Goal: Task Accomplishment & Management: Manage account settings

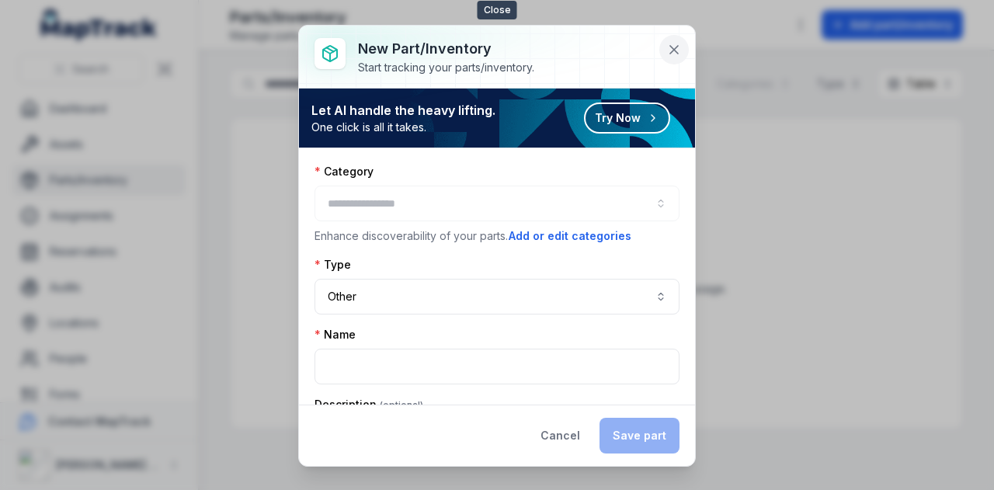
click at [679, 54] on icon at bounding box center [675, 50] width 16 height 16
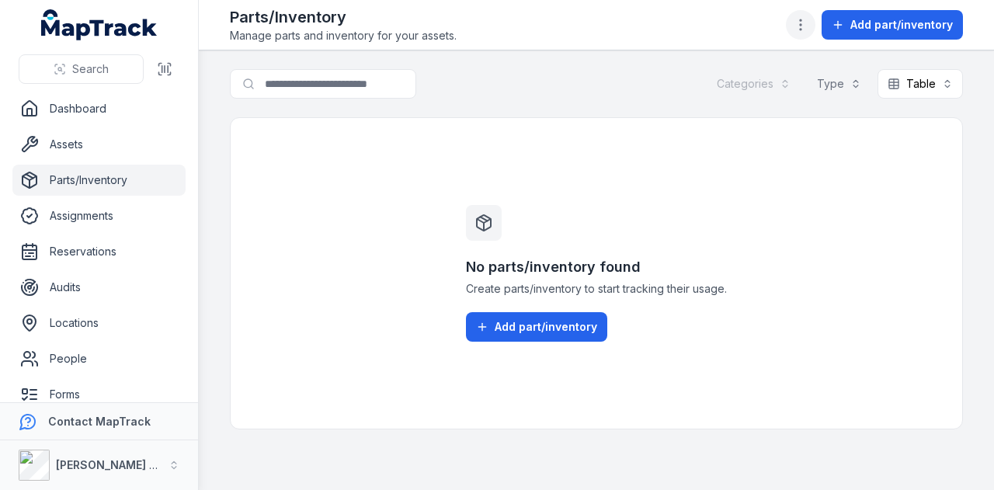
click at [809, 26] on icon "button" at bounding box center [801, 25] width 16 height 16
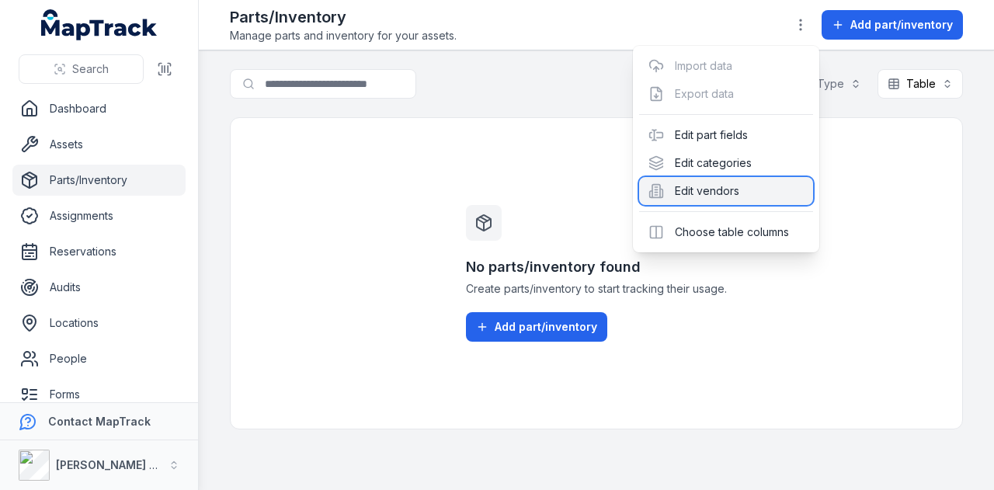
click at [763, 186] on div "Edit vendors" at bounding box center [726, 191] width 174 height 28
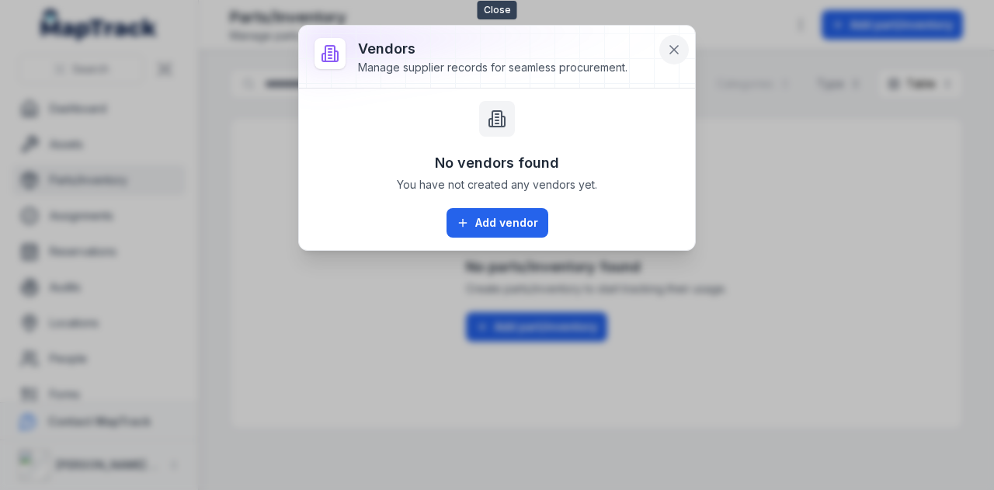
click at [663, 48] on button at bounding box center [675, 50] width 30 height 30
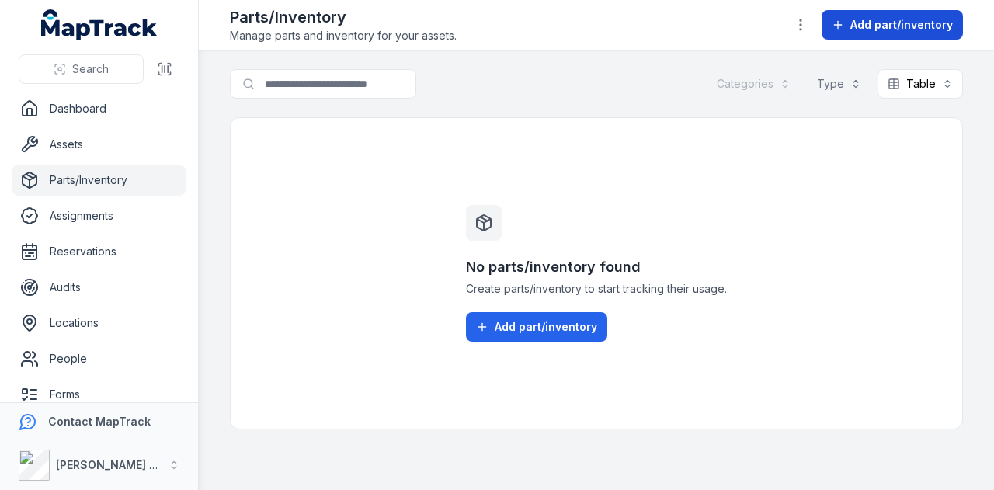
click at [864, 28] on span "Add part/inventory" at bounding box center [902, 25] width 103 height 16
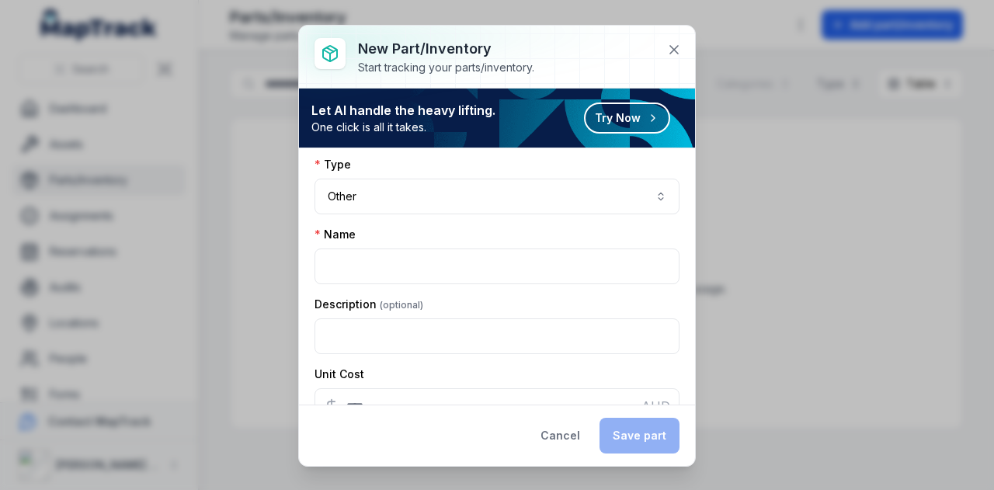
scroll to position [78, 0]
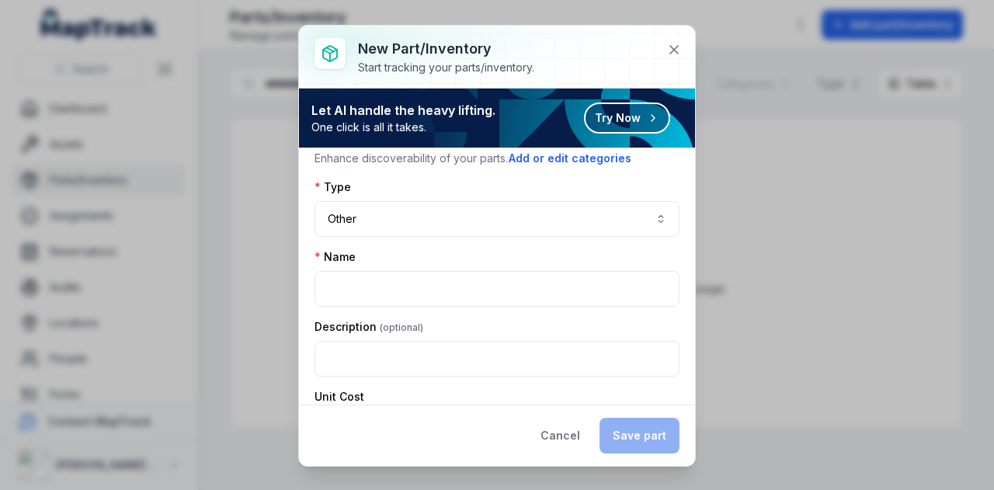
click at [435, 235] on div "Category Enhance discoverability of your parts. Add or edit categories Type Oth…" at bounding box center [497, 285] width 365 height 398
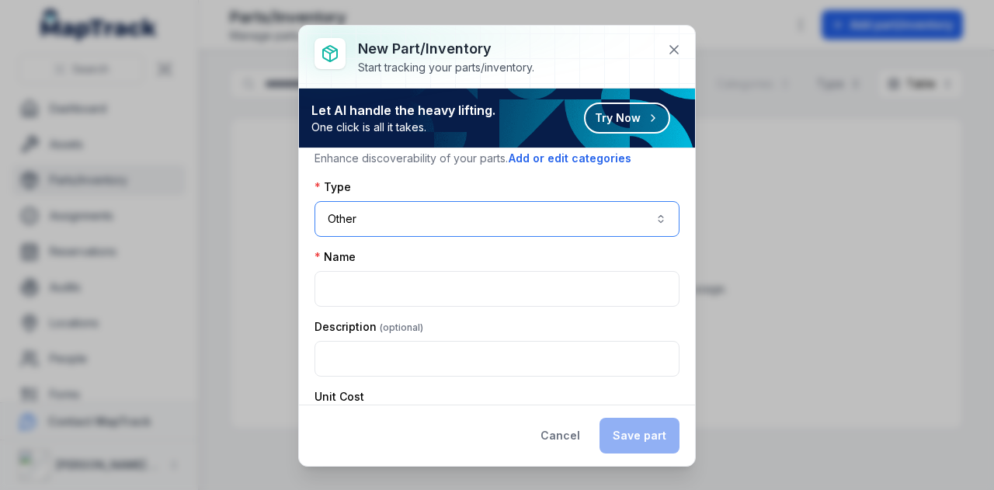
click at [442, 214] on button "Other *****" at bounding box center [497, 219] width 365 height 36
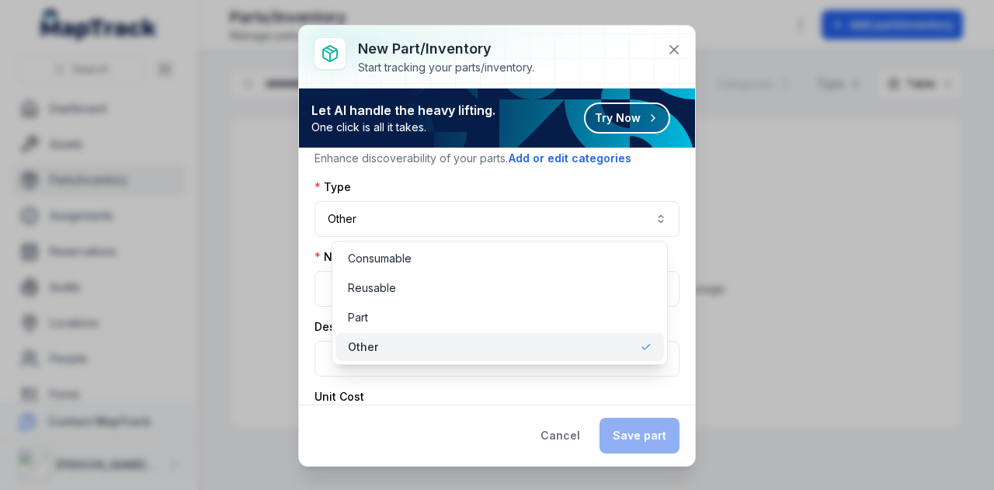
click at [679, 188] on div "Category Enhance discoverability of your parts. Add or edit categories Type Oth…" at bounding box center [497, 276] width 396 height 256
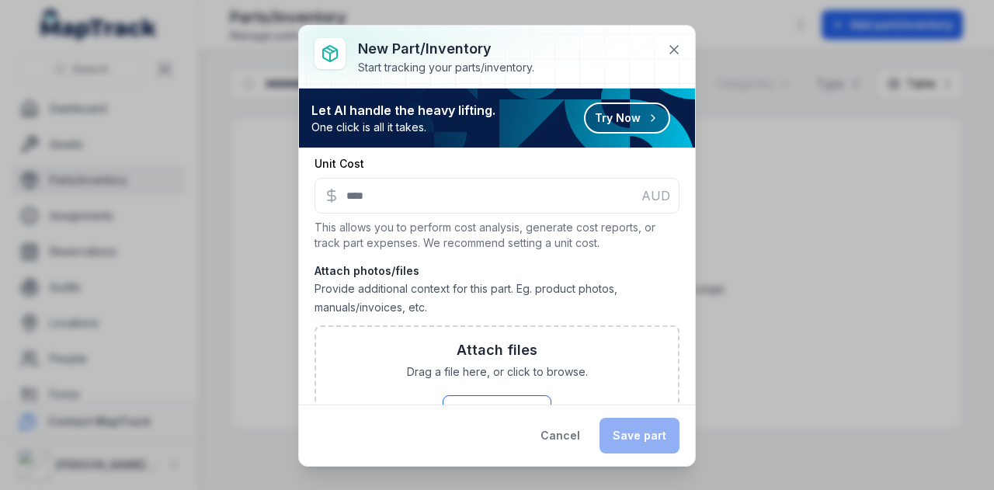
scroll to position [355, 0]
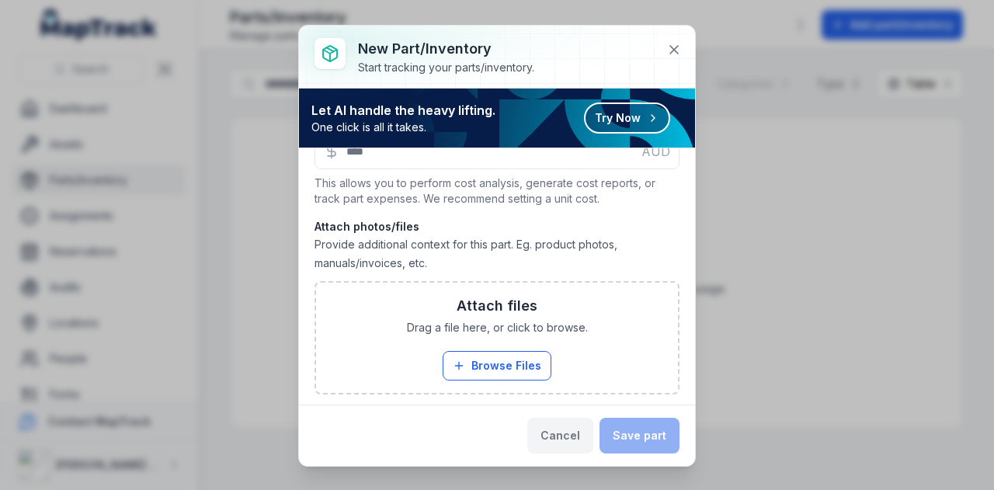
click at [562, 431] on button "Cancel" at bounding box center [561, 436] width 66 height 36
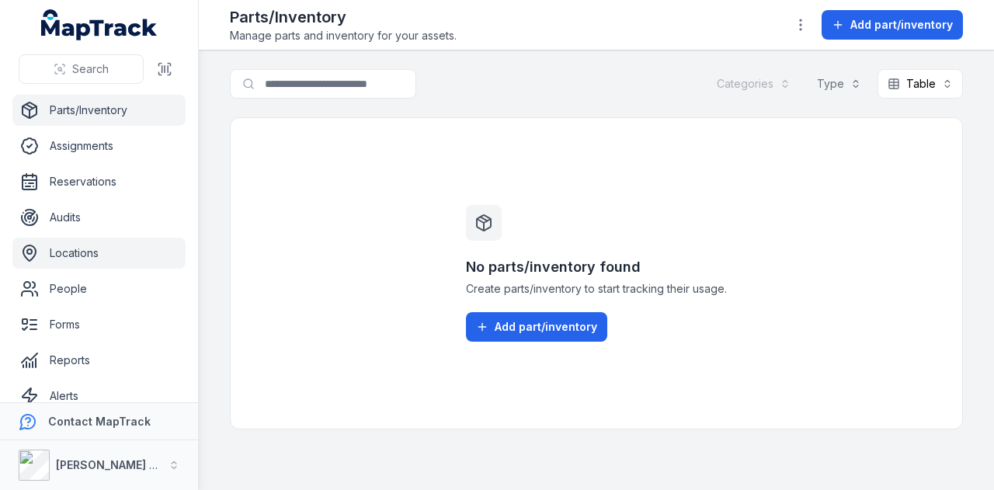
scroll to position [46, 0]
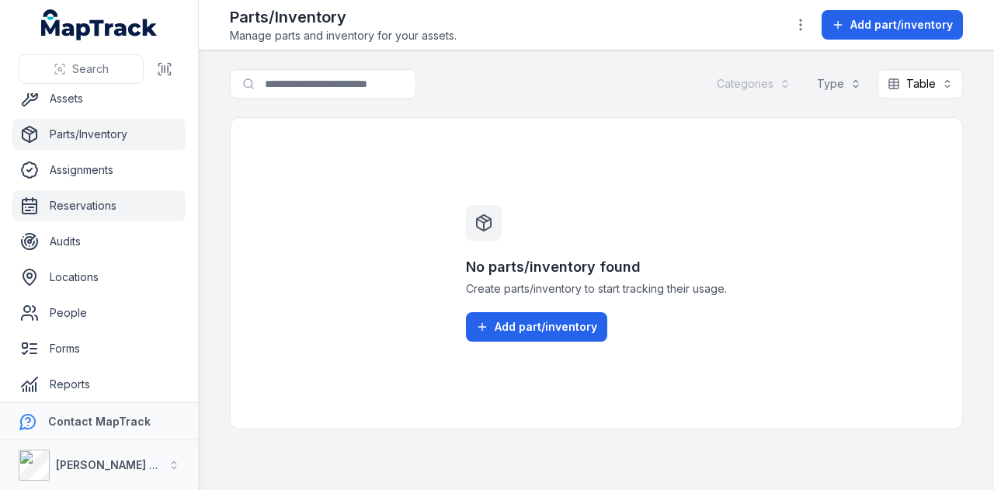
click at [129, 200] on link "Reservations" at bounding box center [98, 205] width 173 height 31
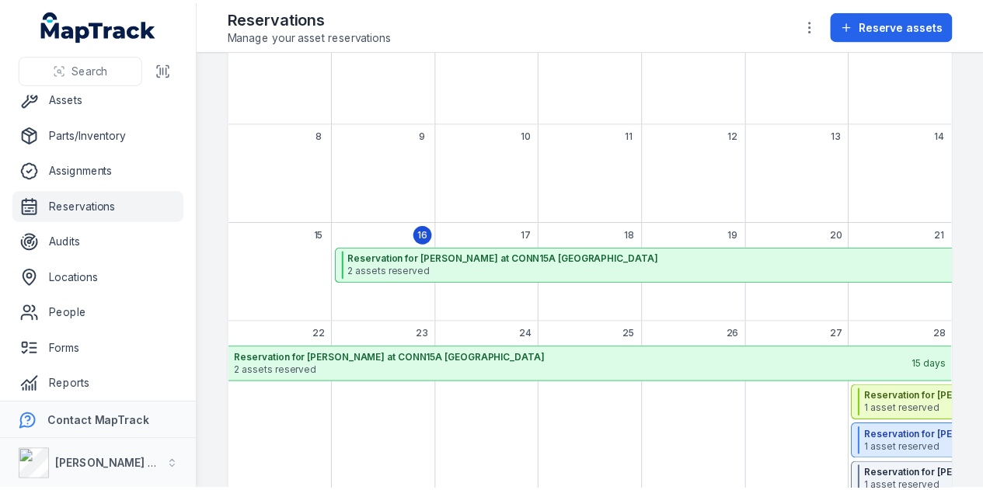
scroll to position [233, 0]
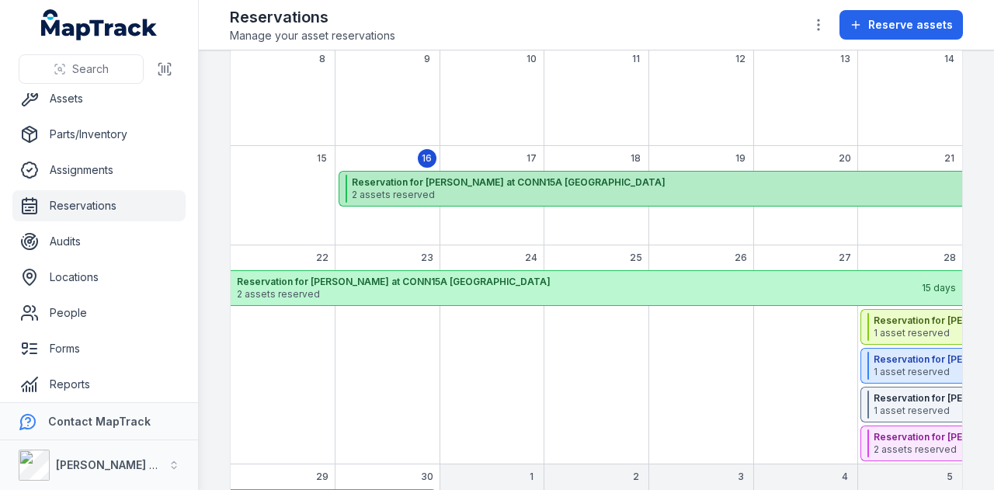
click at [521, 181] on strong "Reservation for [PERSON_NAME] at CONN15A [GEOGRAPHIC_DATA]" at bounding box center [689, 182] width 674 height 12
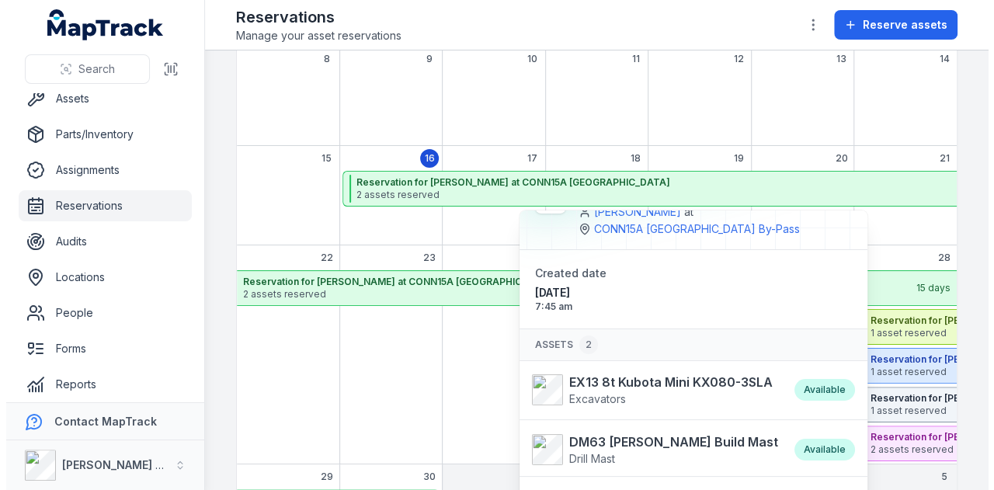
scroll to position [57, 0]
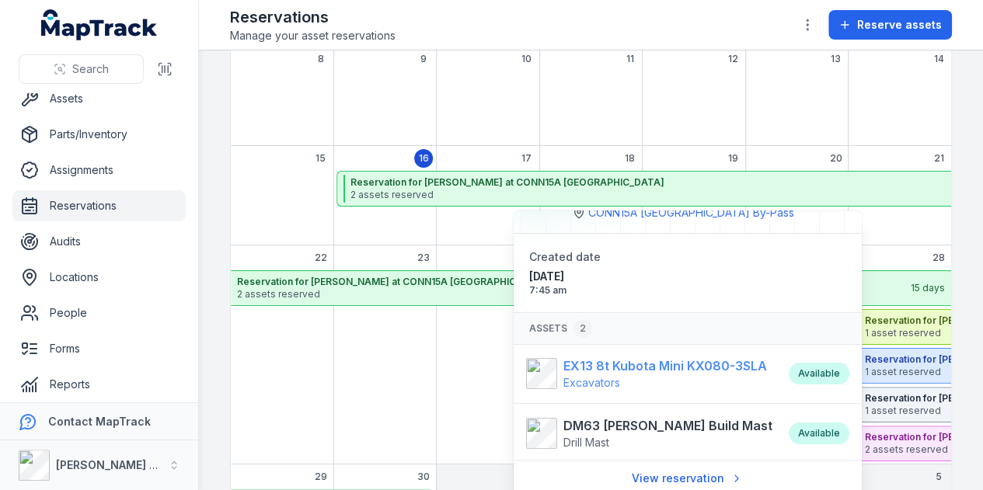
click at [681, 361] on strong "EX13 8t Kubota Mini KX080-3SLA" at bounding box center [665, 366] width 204 height 19
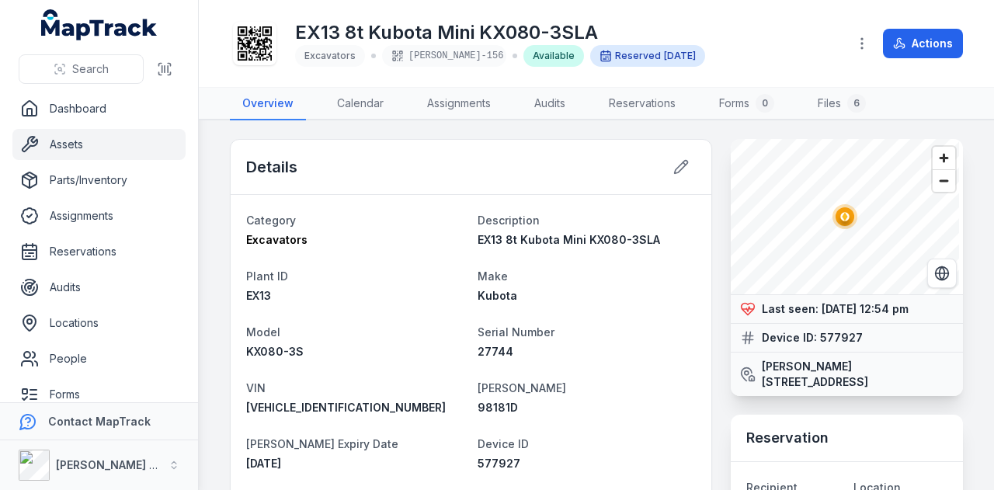
click at [69, 143] on link "Assets" at bounding box center [98, 144] width 173 height 31
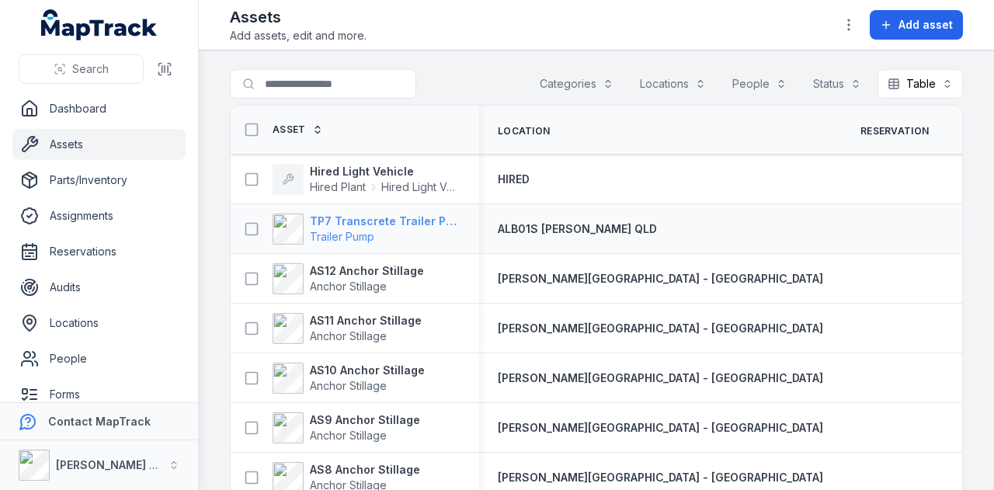
click at [381, 217] on strong "TP7 Transcrete Trailer Pump" at bounding box center [385, 222] width 151 height 16
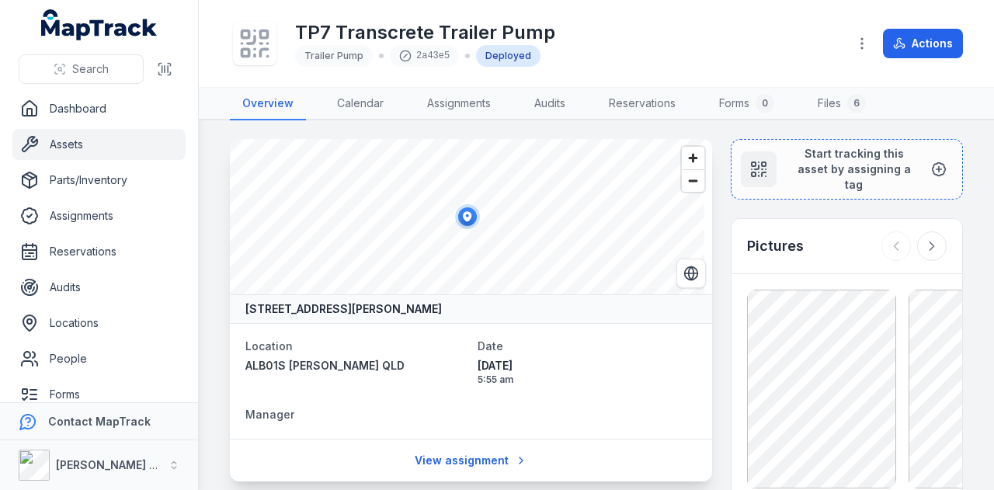
click at [104, 151] on link "Assets" at bounding box center [98, 144] width 173 height 31
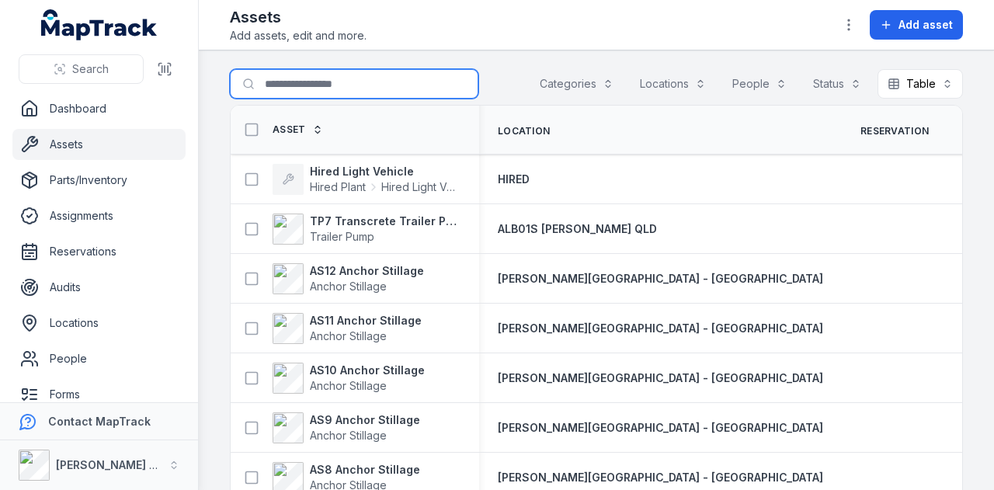
click at [353, 85] on input "Search for assets" at bounding box center [354, 84] width 249 height 30
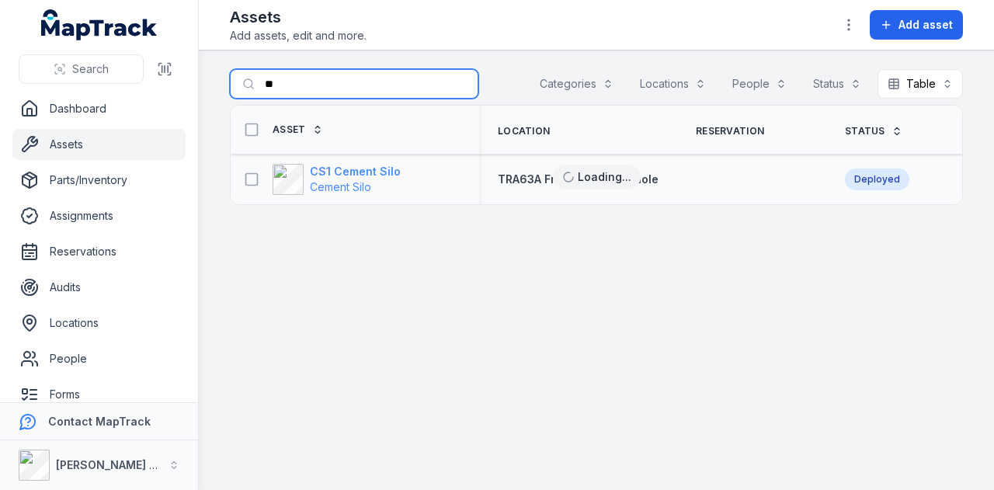
type input "**"
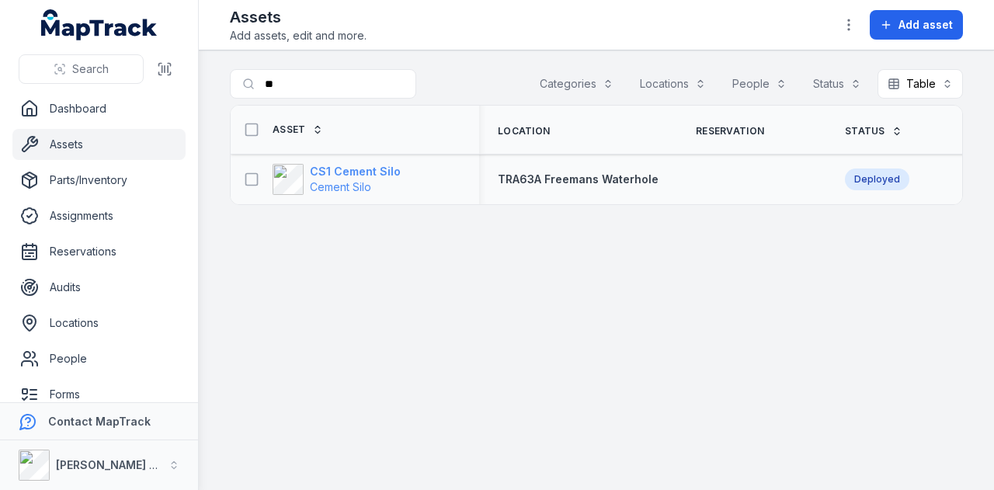
click at [346, 172] on strong "CS1 Cement Silo" at bounding box center [355, 172] width 91 height 16
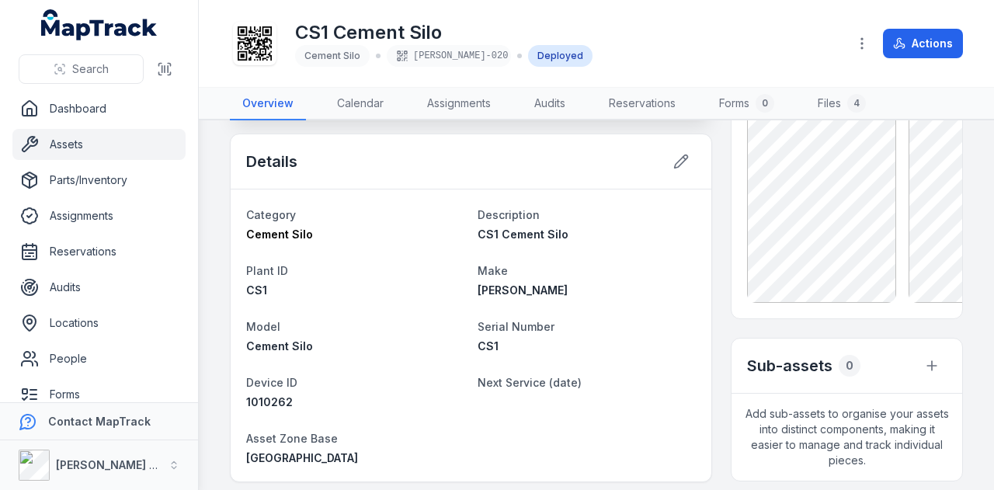
scroll to position [388, 0]
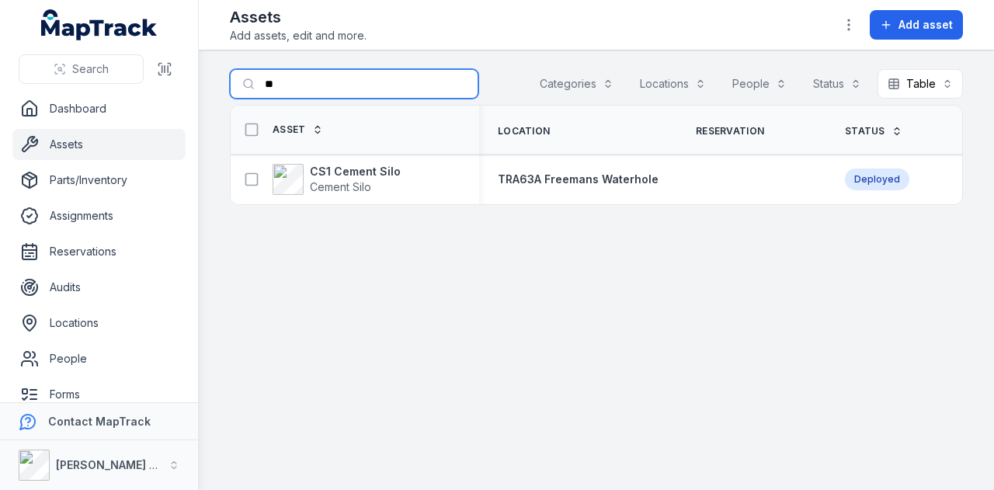
click at [360, 96] on input "**" at bounding box center [354, 84] width 249 height 30
type input "*"
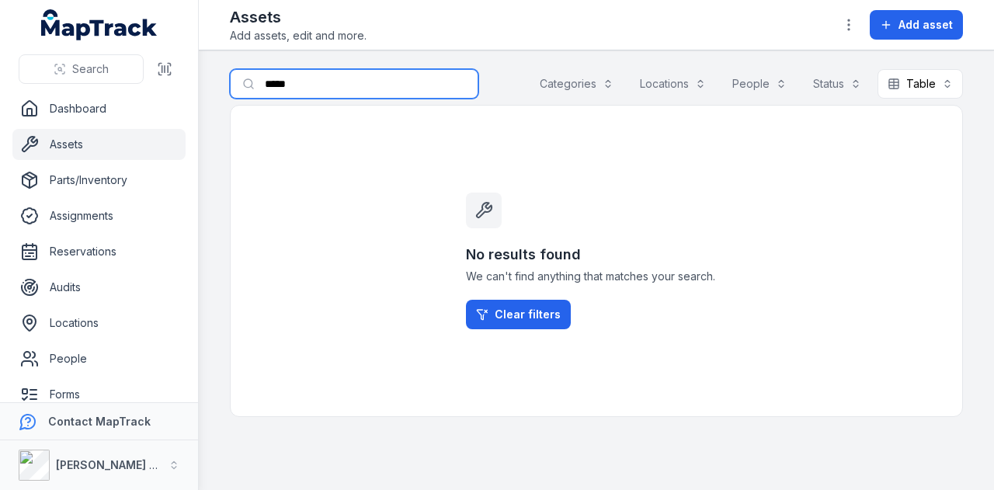
type input "******"
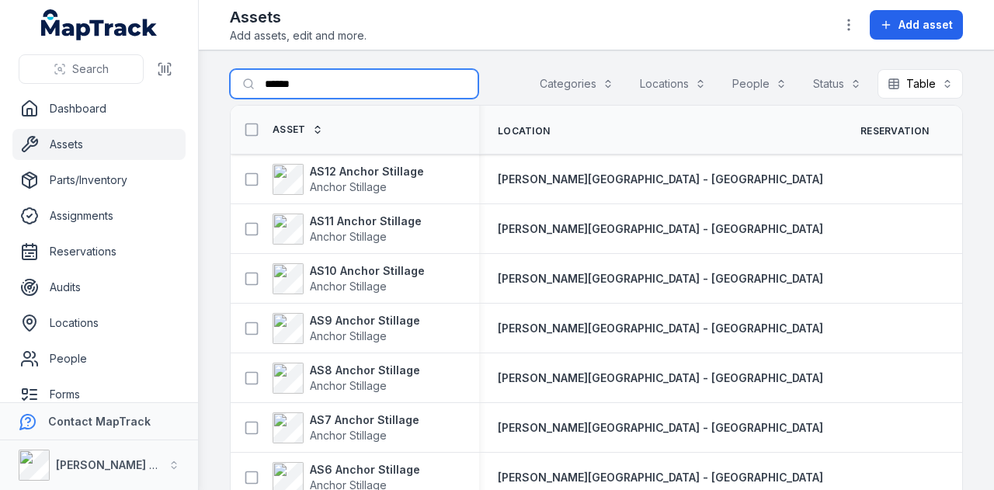
drag, startPoint x: 356, startPoint y: 86, endPoint x: 248, endPoint y: 90, distance: 108.1
click at [249, 90] on input "******" at bounding box center [354, 84] width 249 height 30
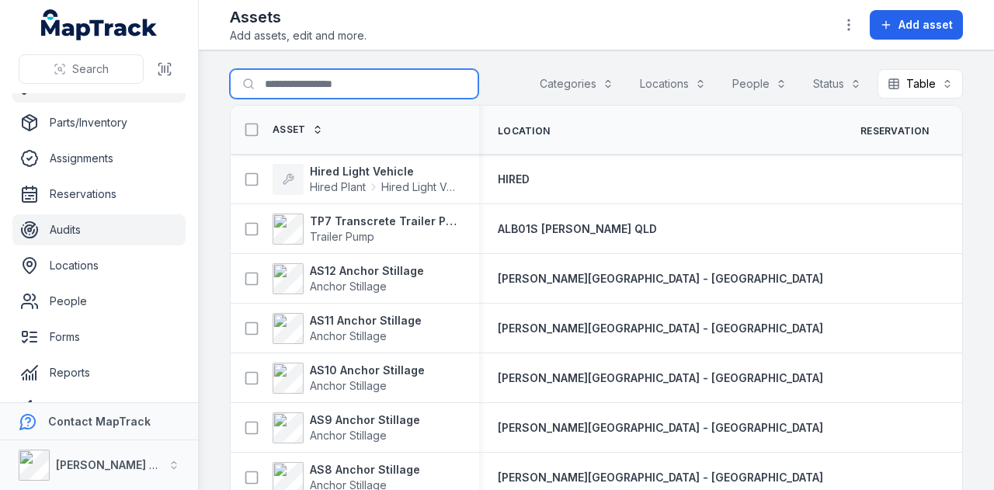
scroll to position [78, 0]
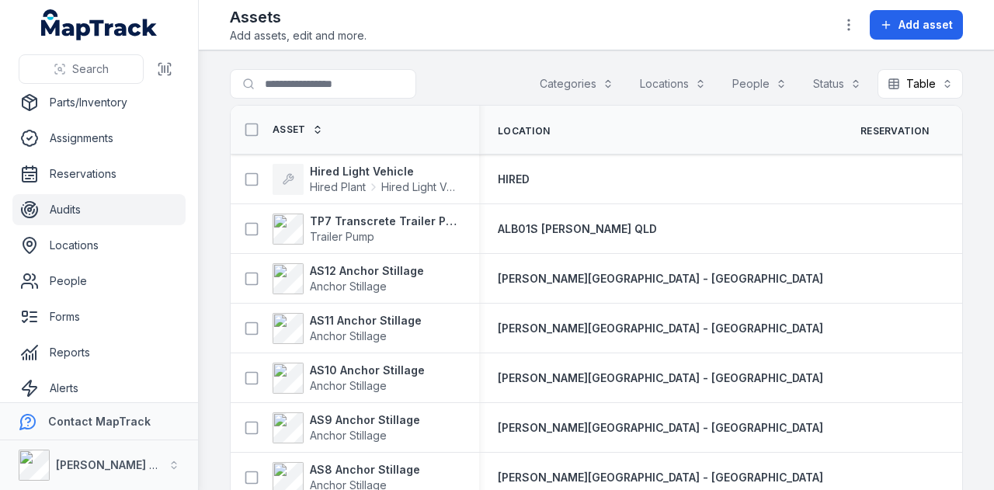
click at [134, 212] on link "Audits" at bounding box center [98, 209] width 173 height 31
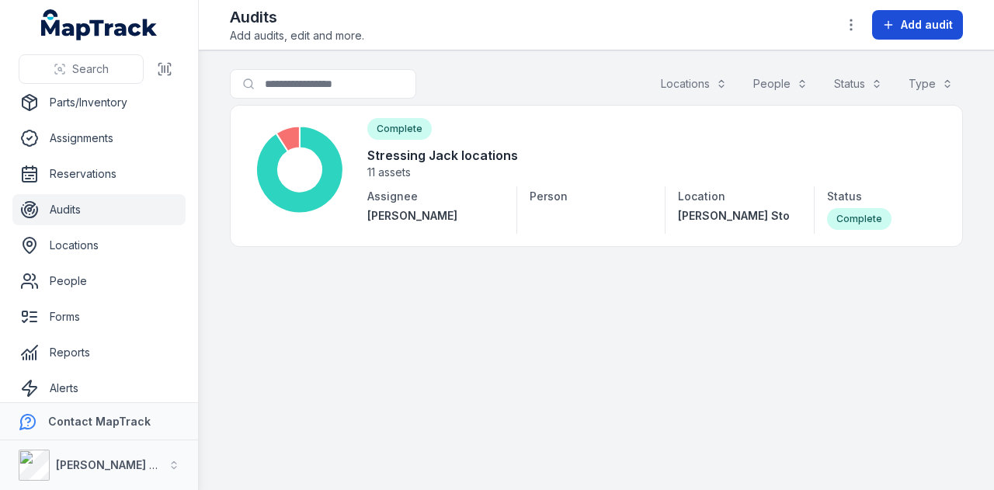
click at [916, 27] on span "Add audit" at bounding box center [927, 25] width 52 height 16
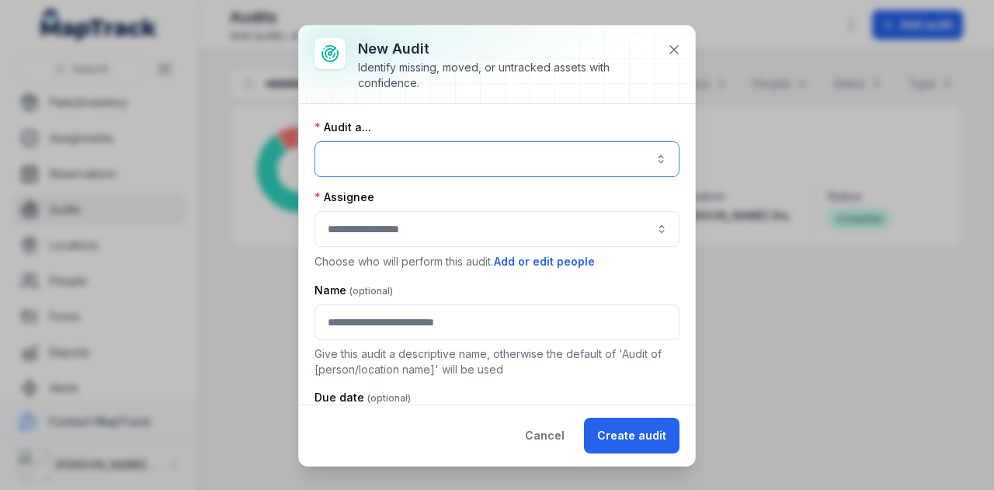
click at [576, 148] on button "button" at bounding box center [497, 159] width 365 height 36
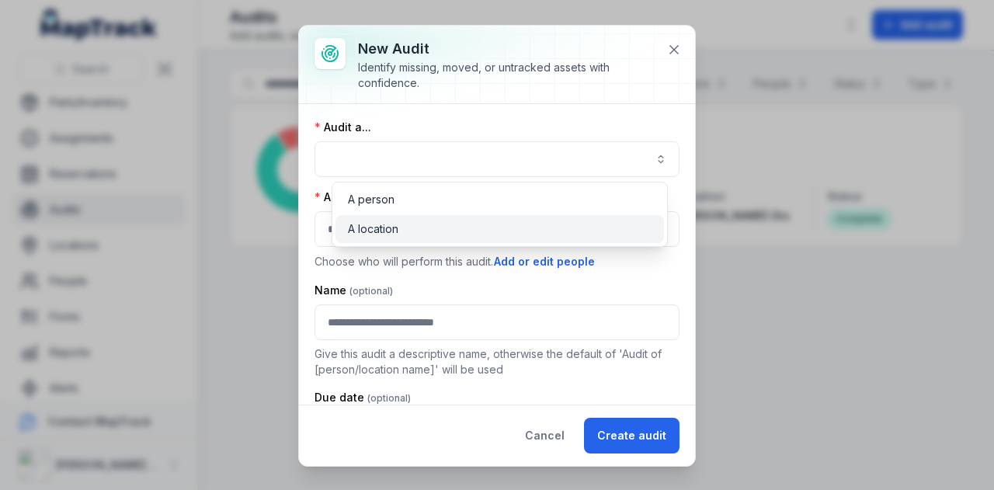
click at [528, 225] on div "A location" at bounding box center [500, 229] width 304 height 16
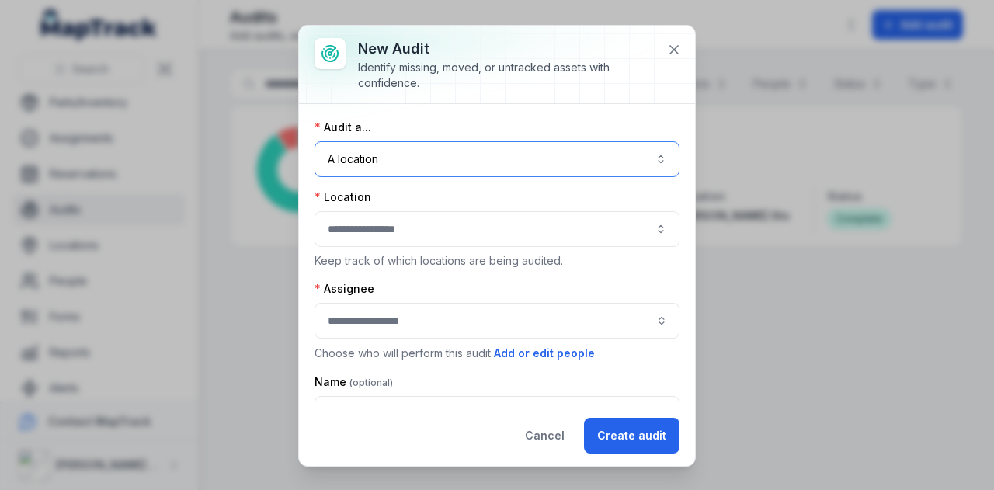
click at [511, 227] on button "button" at bounding box center [497, 229] width 365 height 36
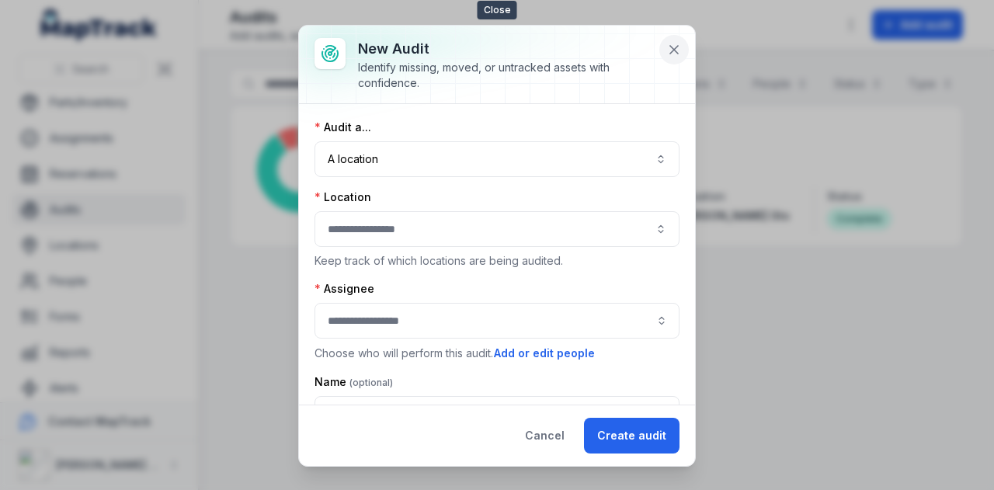
click at [676, 53] on icon at bounding box center [675, 50] width 16 height 16
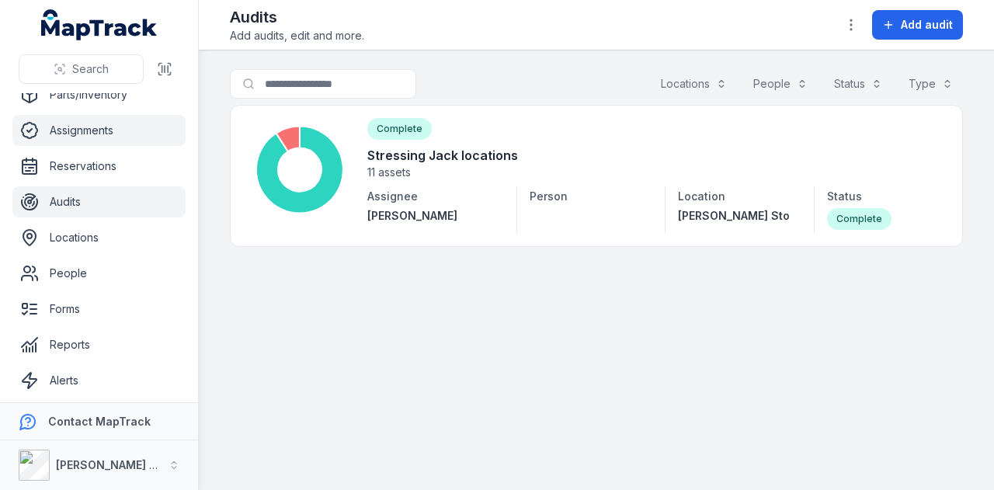
scroll to position [124, 0]
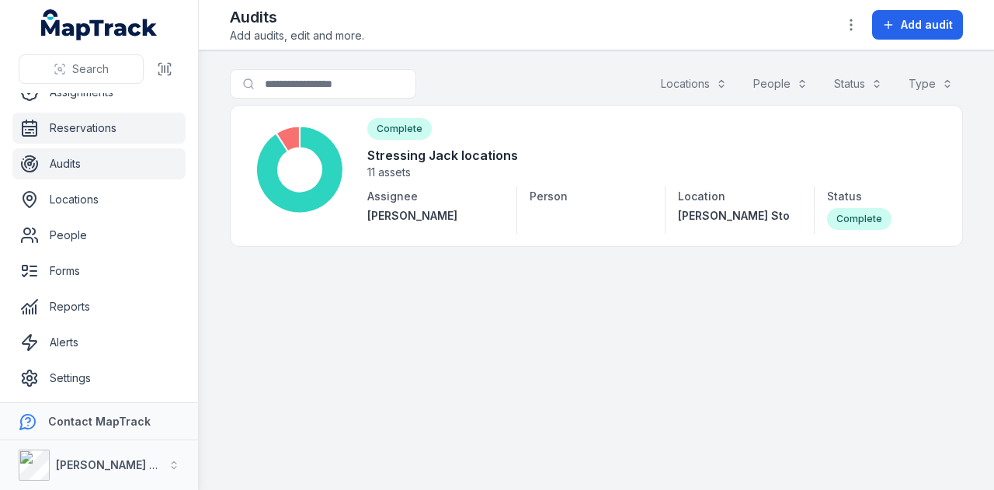
click at [103, 134] on link "Reservations" at bounding box center [98, 128] width 173 height 31
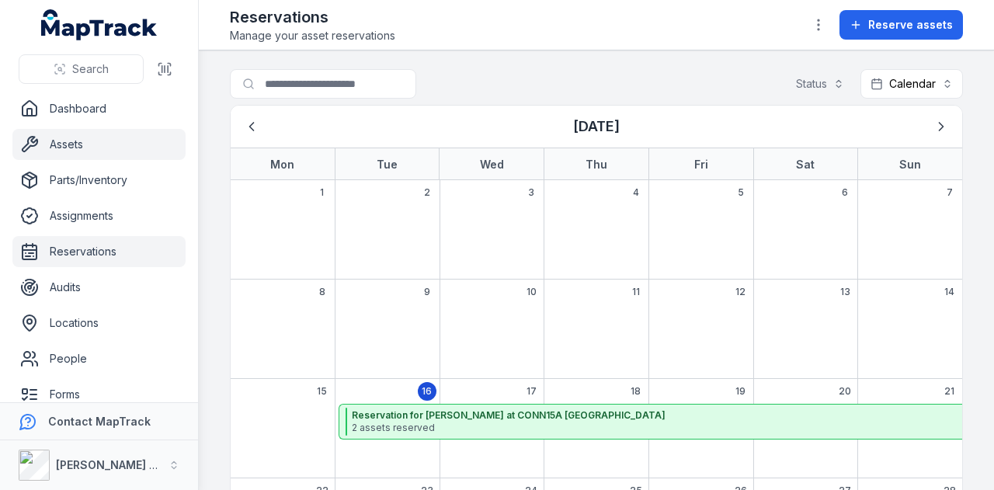
click at [132, 158] on link "Assets" at bounding box center [98, 144] width 173 height 31
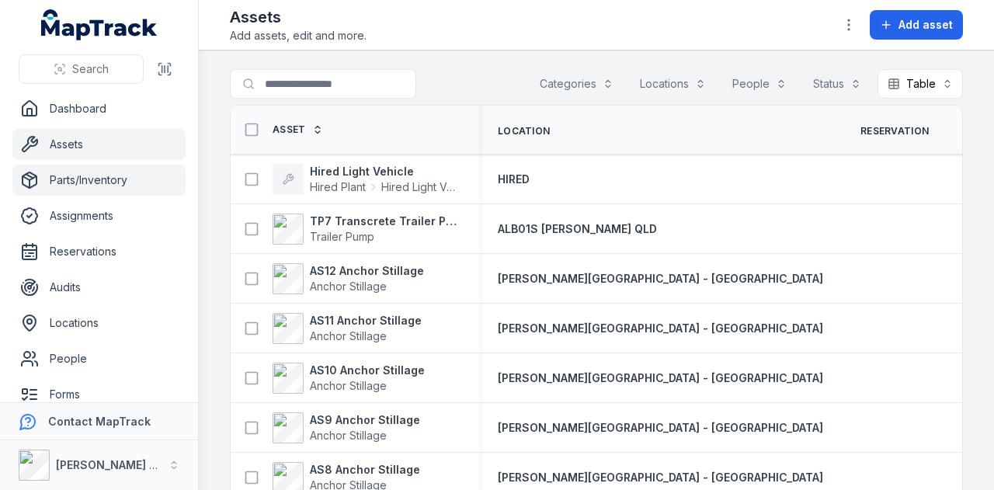
click at [127, 179] on link "Parts/Inventory" at bounding box center [98, 180] width 173 height 31
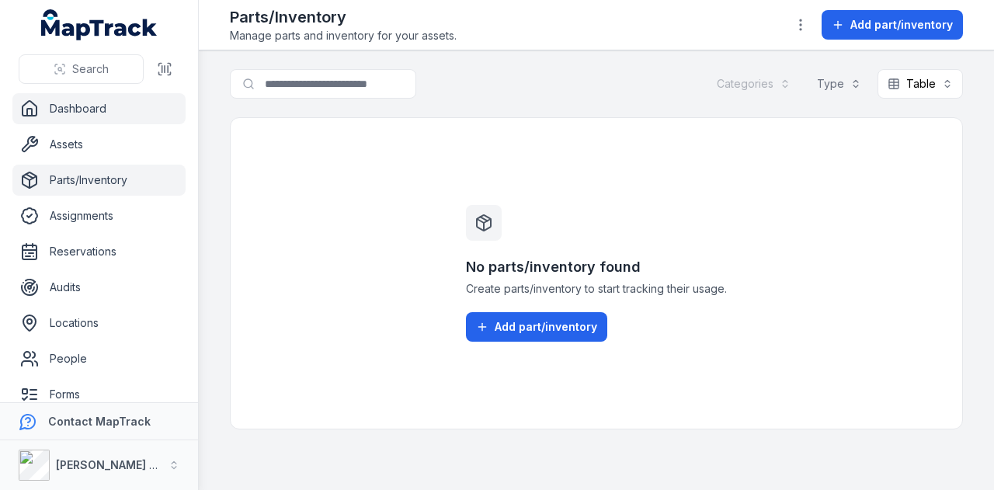
click at [110, 115] on link "Dashboard" at bounding box center [98, 108] width 173 height 31
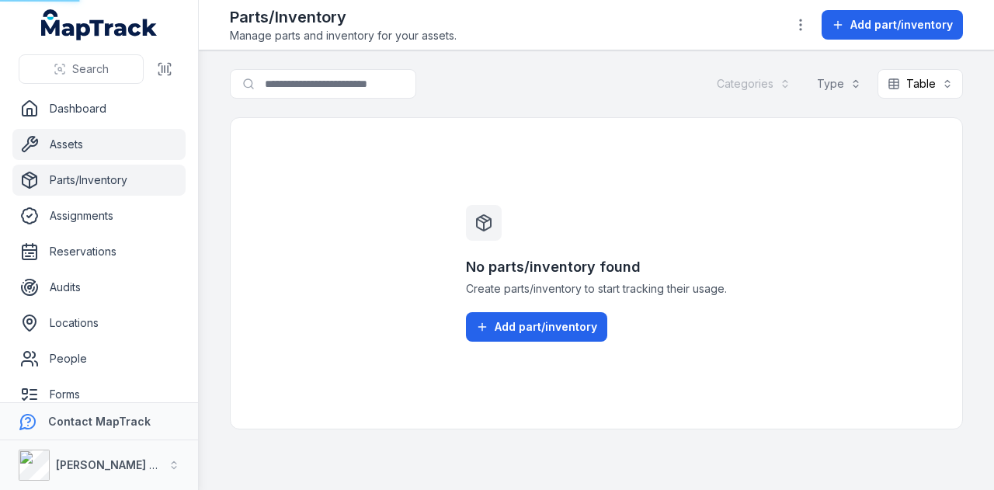
click at [109, 134] on link "Assets" at bounding box center [98, 144] width 173 height 31
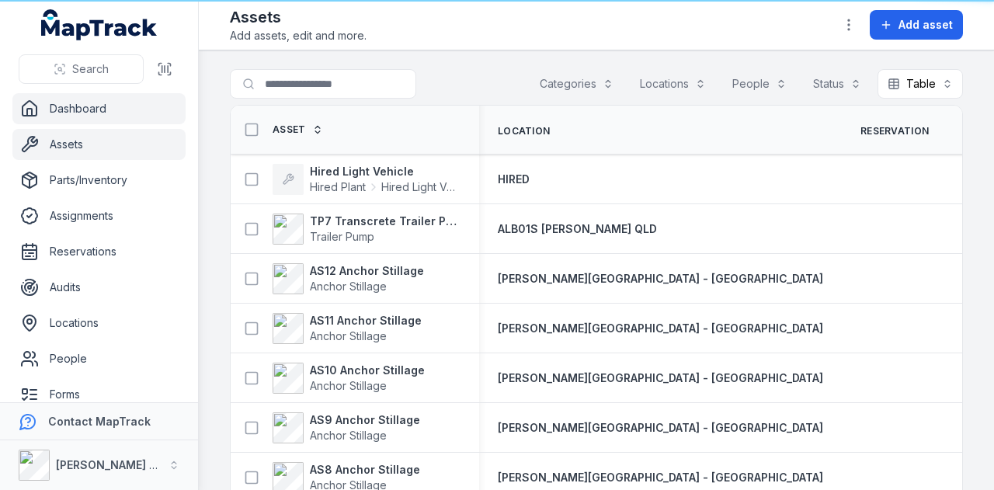
click at [124, 100] on link "Dashboard" at bounding box center [98, 108] width 173 height 31
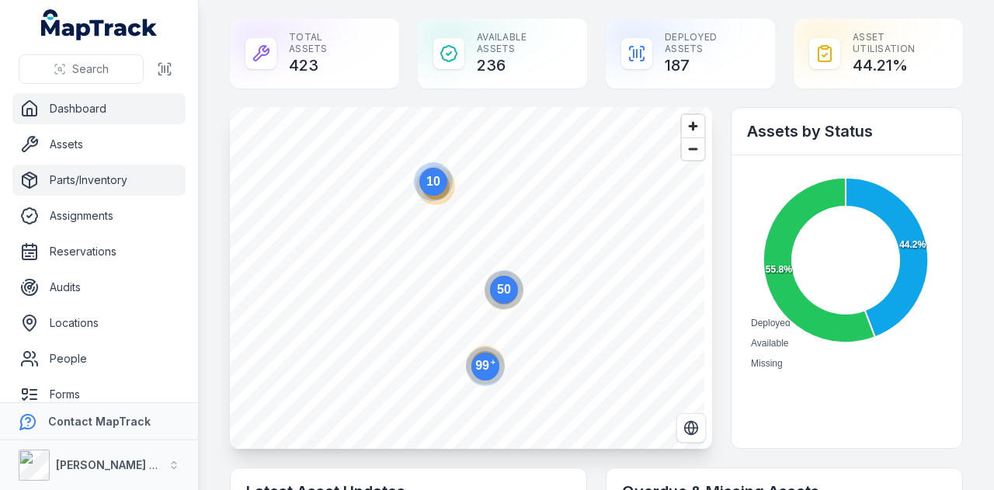
click at [92, 176] on link "Parts/Inventory" at bounding box center [98, 180] width 173 height 31
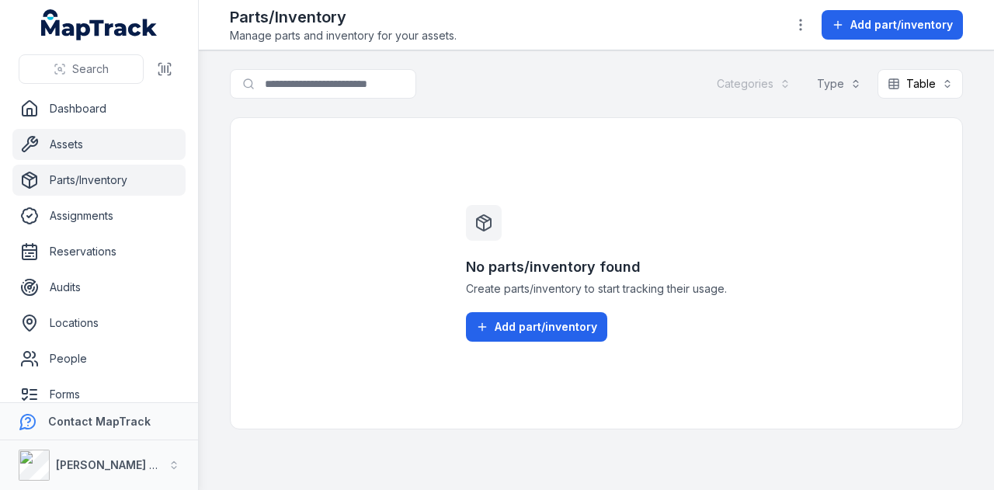
click at [110, 138] on link "Assets" at bounding box center [98, 144] width 173 height 31
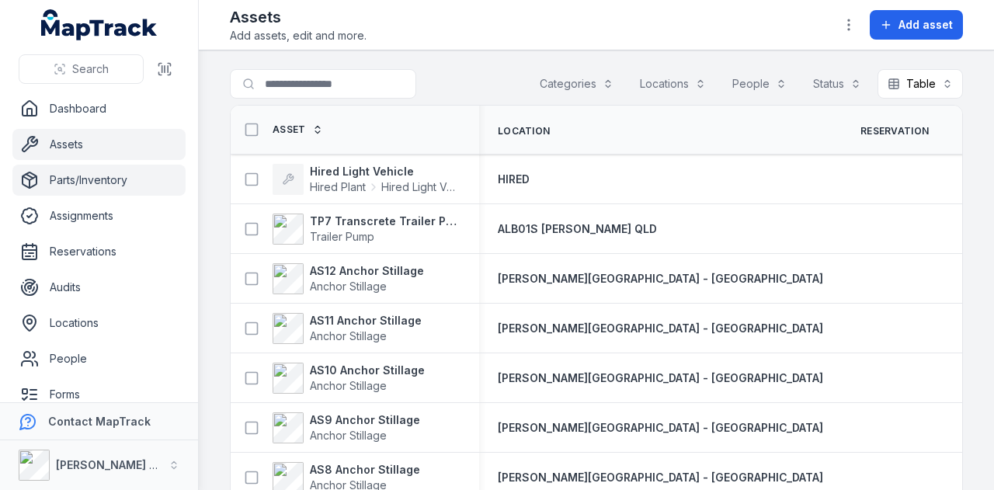
click at [95, 173] on link "Parts/Inventory" at bounding box center [98, 180] width 173 height 31
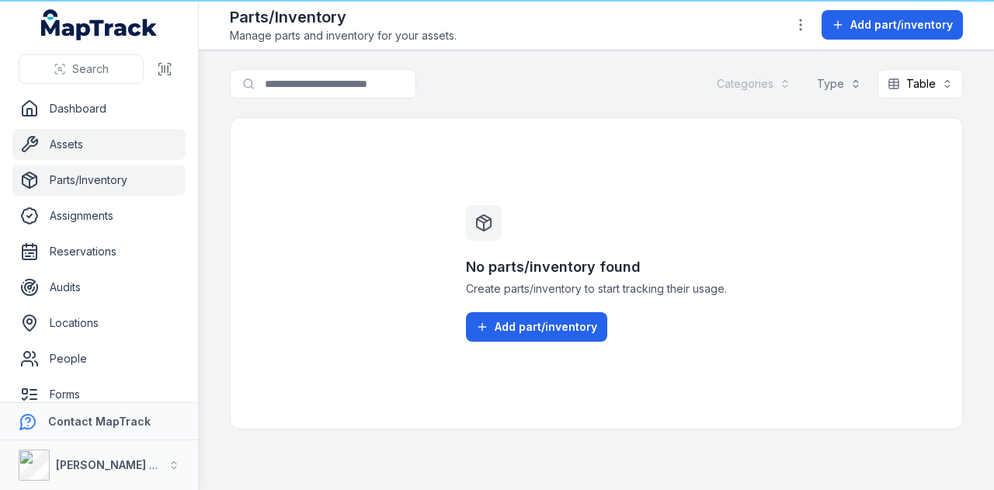
click at [129, 145] on link "Assets" at bounding box center [98, 144] width 173 height 31
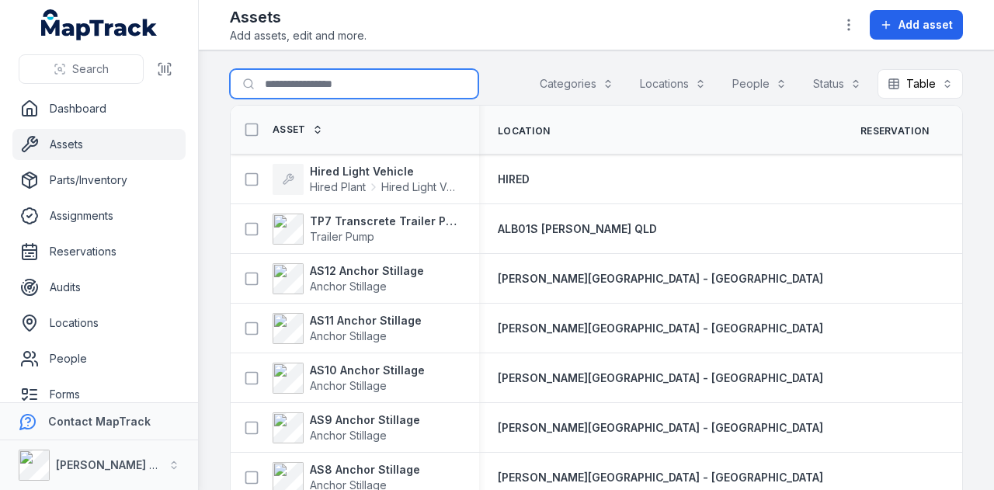
click at [301, 85] on input "Search for assets" at bounding box center [354, 84] width 249 height 30
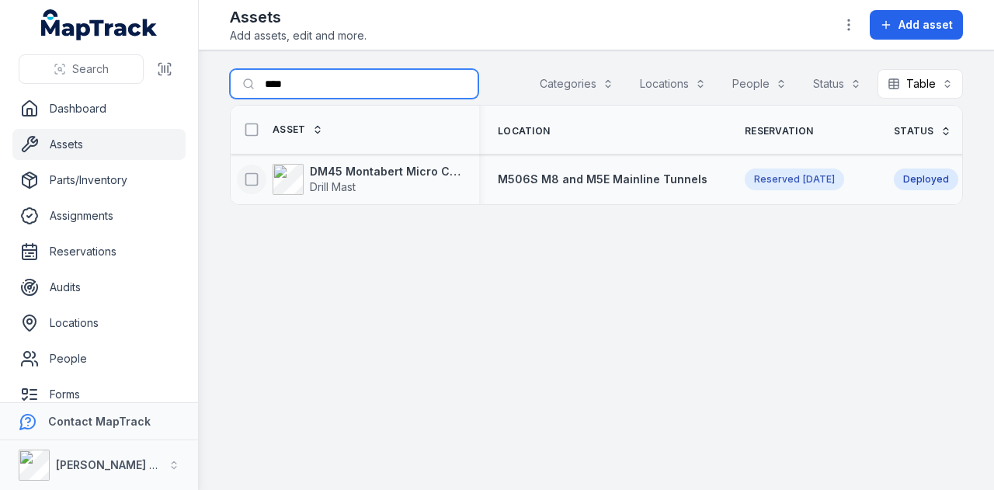
type input "****"
click at [253, 181] on icon at bounding box center [252, 180] width 16 height 16
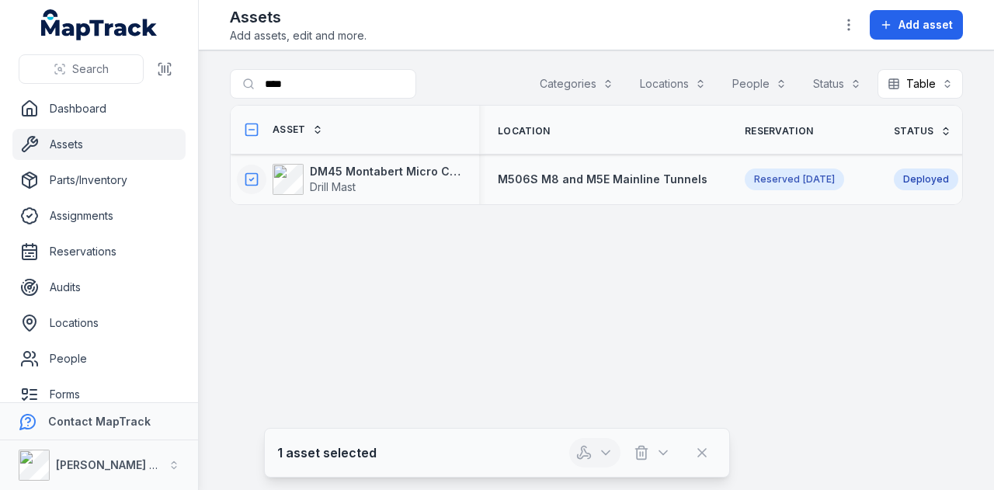
click at [607, 450] on icon "button" at bounding box center [606, 453] width 16 height 16
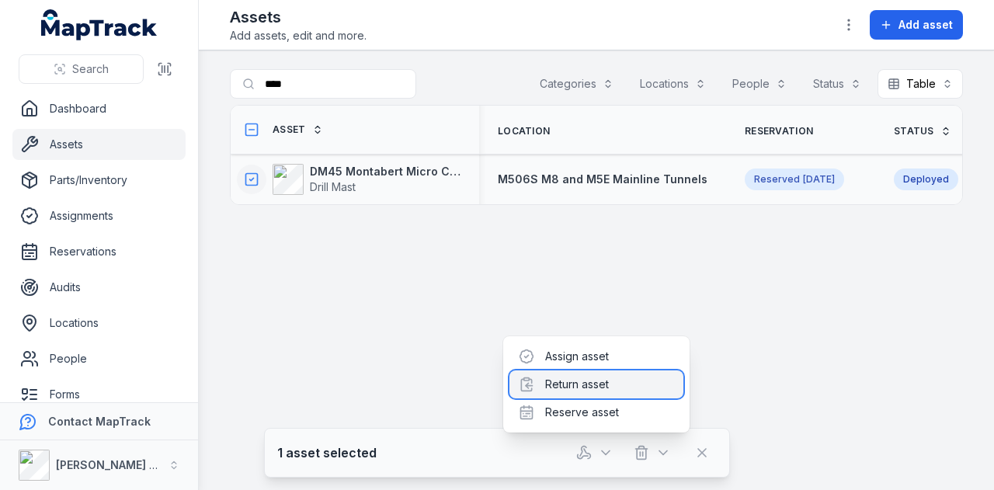
click at [607, 383] on div "Return asset" at bounding box center [597, 385] width 174 height 28
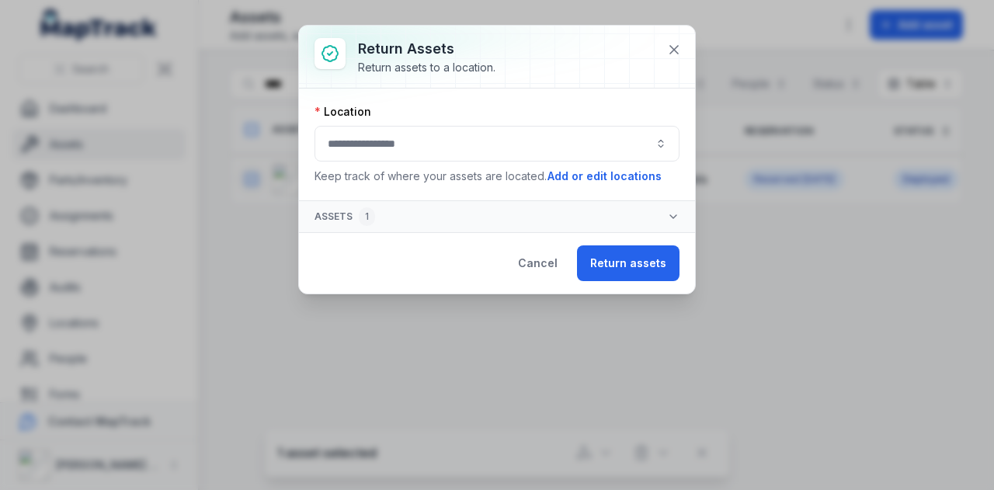
drag, startPoint x: 640, startPoint y: 147, endPoint x: 629, endPoint y: 151, distance: 11.8
click at [639, 150] on button "button" at bounding box center [497, 144] width 365 height 36
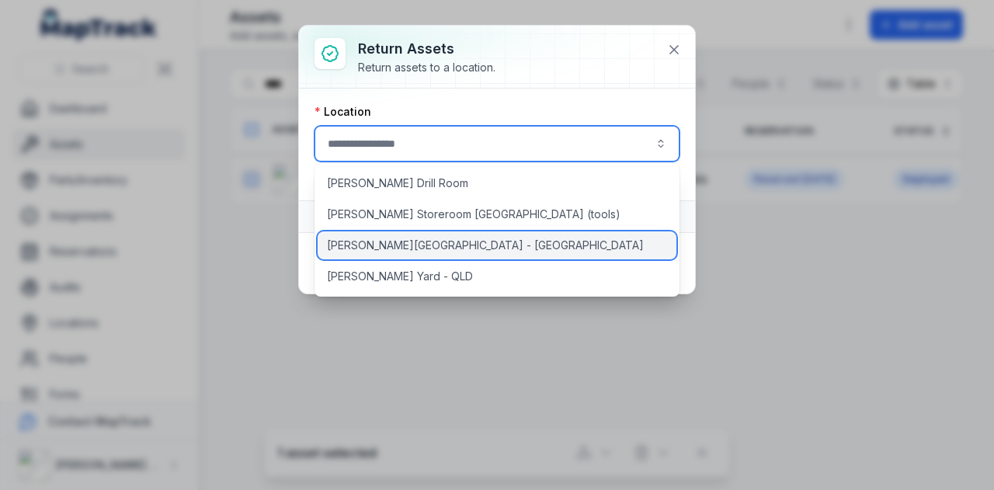
click at [438, 250] on div "[PERSON_NAME][GEOGRAPHIC_DATA] - [GEOGRAPHIC_DATA]" at bounding box center [498, 246] width 360 height 28
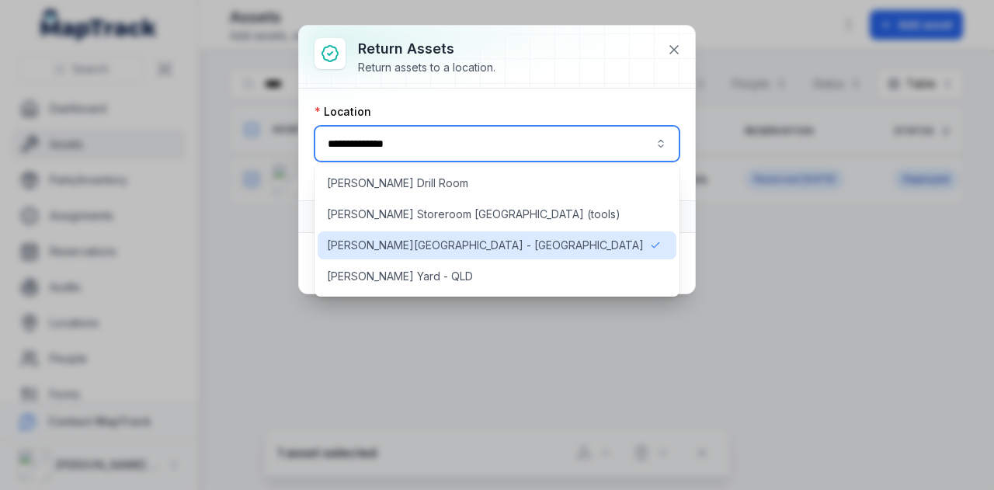
type input "**********"
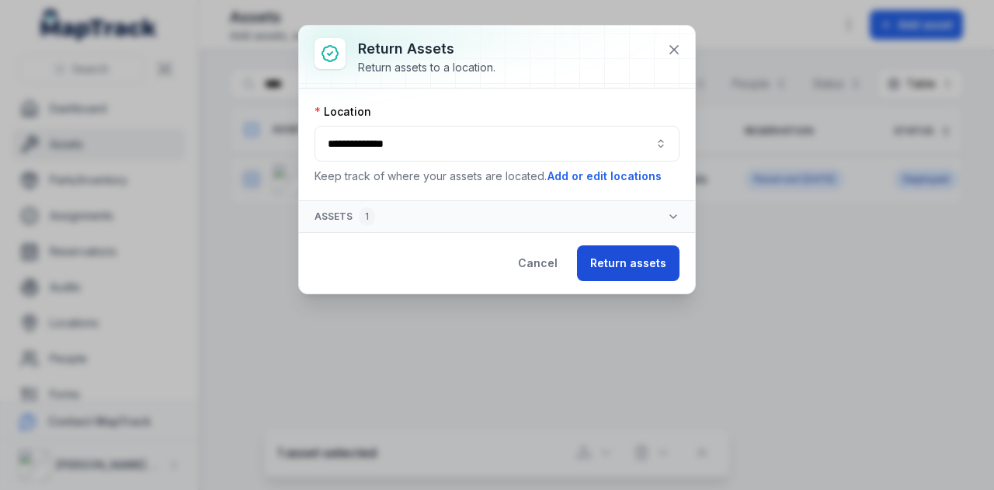
click at [637, 263] on button "Return assets" at bounding box center [628, 263] width 103 height 36
